Goal: Information Seeking & Learning: Find specific fact

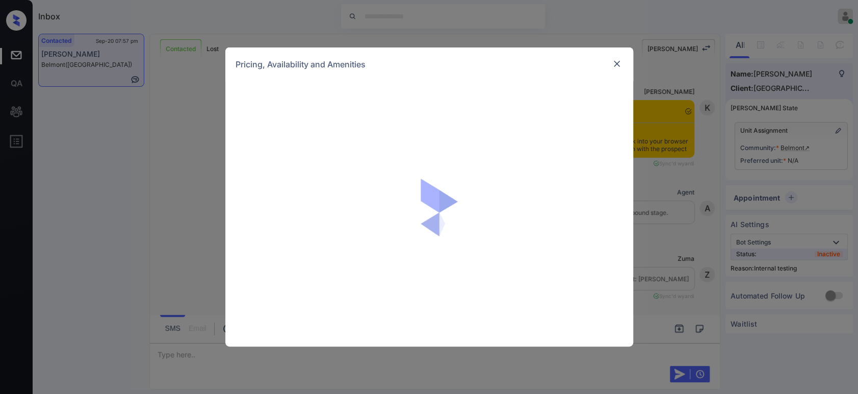
scroll to position [2654, 0]
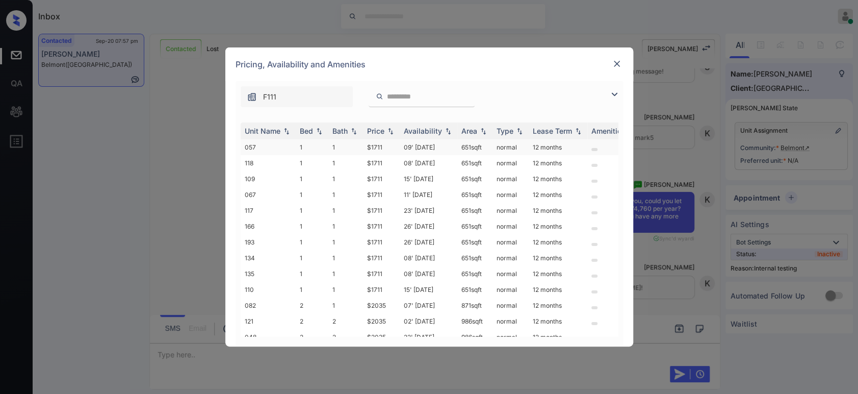
click at [372, 146] on td "$1711" at bounding box center [381, 147] width 37 height 16
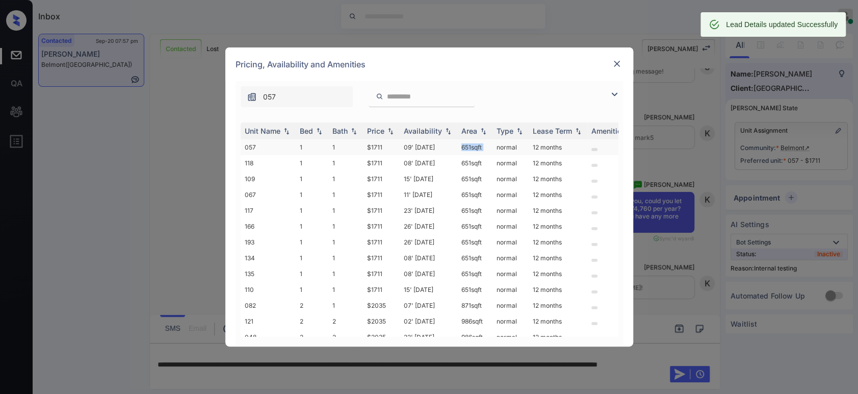
drag, startPoint x: 491, startPoint y: 144, endPoint x: 452, endPoint y: 142, distance: 38.8
click at [452, 142] on tr "057 1 1 $1711 09' Jun 25 651 sqft normal 12 months" at bounding box center [507, 147] width 533 height 16
copy tr "651 sqft"
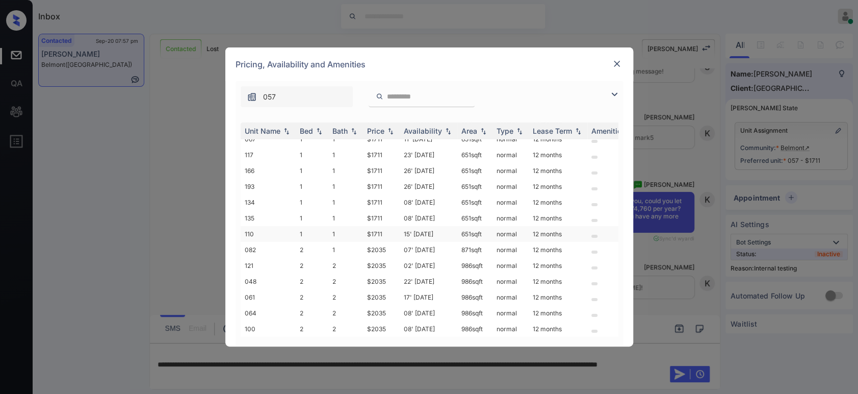
scroll to position [61, 0]
click at [619, 64] on img at bounding box center [617, 64] width 10 height 10
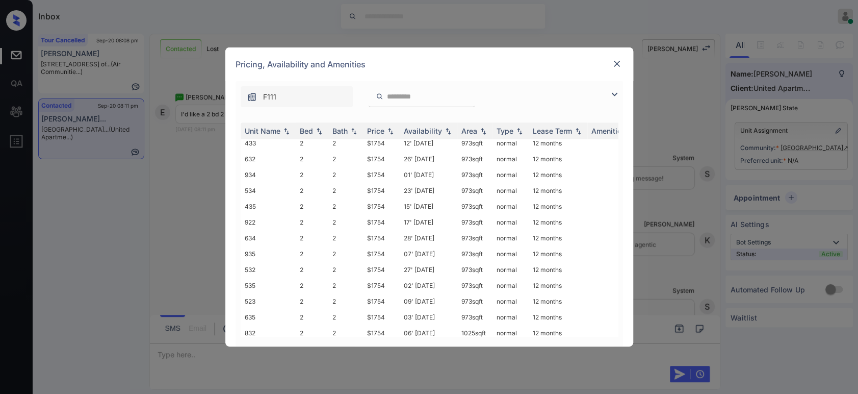
scroll to position [370, 0]
click at [378, 228] on td "$1754" at bounding box center [381, 236] width 37 height 16
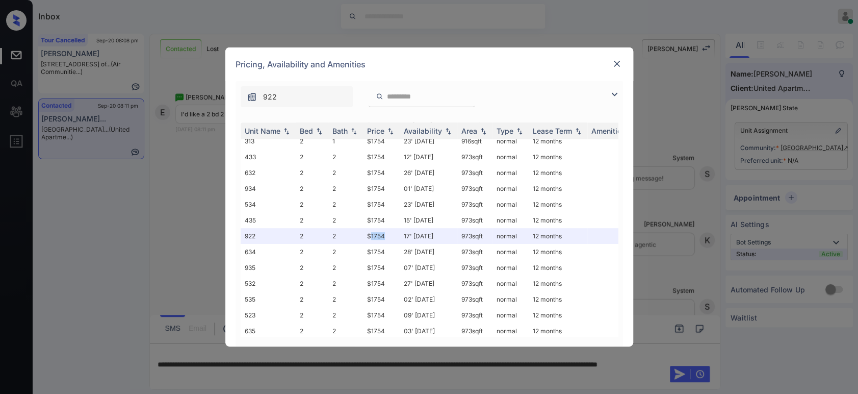
click at [617, 68] on img at bounding box center [617, 64] width 10 height 10
